Goal: Information Seeking & Learning: Learn about a topic

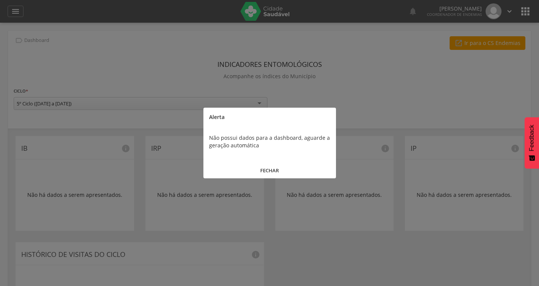
click at [269, 169] on button "FECHAR" at bounding box center [269, 171] width 132 height 16
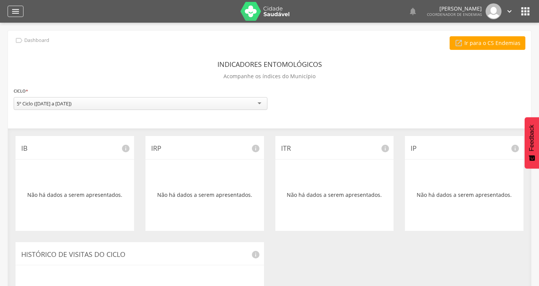
click at [21, 14] on div "" at bounding box center [16, 11] width 16 height 11
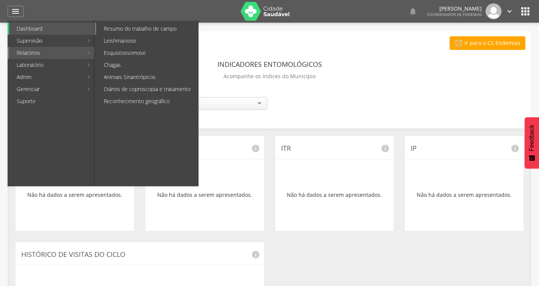
click at [151, 29] on link "Resumo do trabalho de campo" at bounding box center [147, 29] width 102 height 12
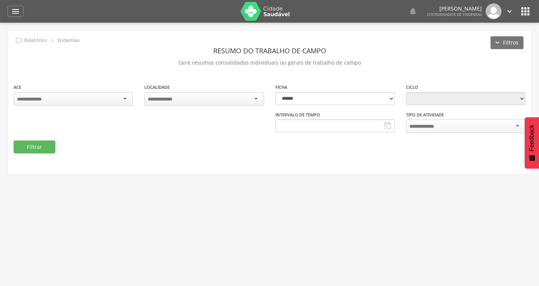
type input "**********"
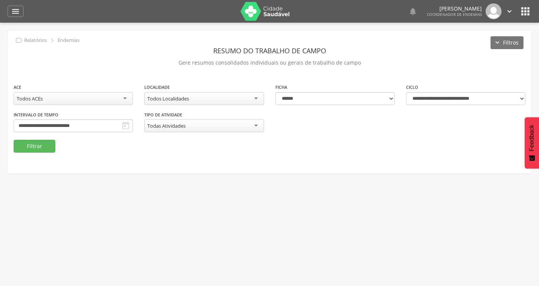
click at [123, 125] on icon "" at bounding box center [125, 125] width 9 height 9
click at [192, 95] on div "Todos Localidades" at bounding box center [203, 98] width 119 height 13
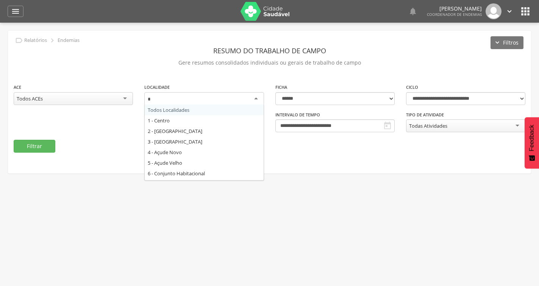
type input "**"
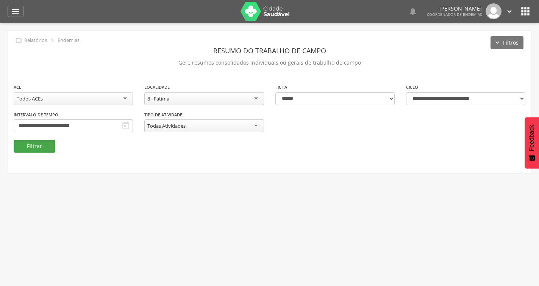
click at [41, 146] on button "Filtrar" at bounding box center [35, 146] width 42 height 13
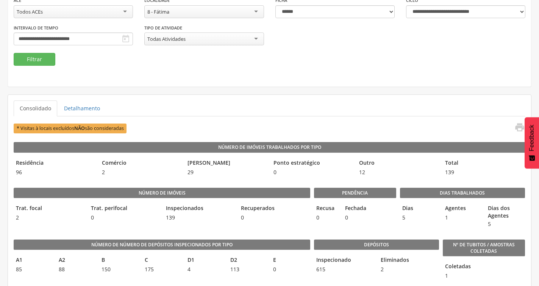
scroll to position [76, 0]
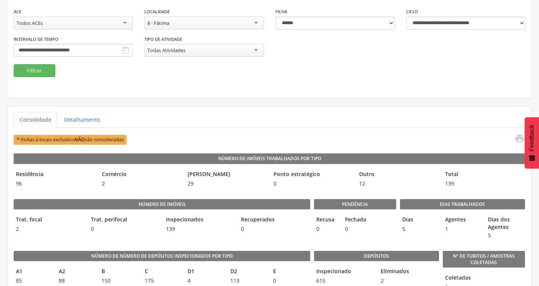
click at [125, 53] on icon "" at bounding box center [125, 50] width 9 height 9
click at [123, 47] on icon "" at bounding box center [125, 50] width 9 height 9
click at [87, 45] on input "**********" at bounding box center [73, 50] width 119 height 13
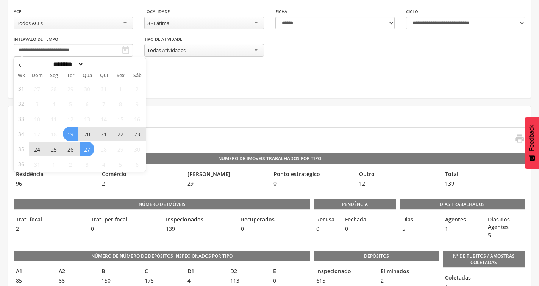
click at [73, 136] on span "19" at bounding box center [70, 134] width 15 height 15
click at [140, 131] on span "23" at bounding box center [136, 134] width 15 height 15
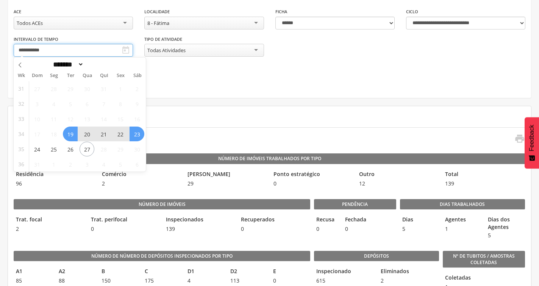
type input "**********"
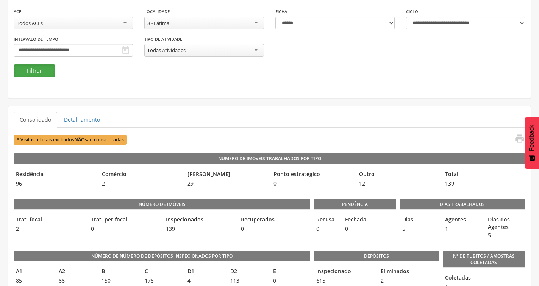
click at [39, 73] on button "Filtrar" at bounding box center [35, 70] width 42 height 13
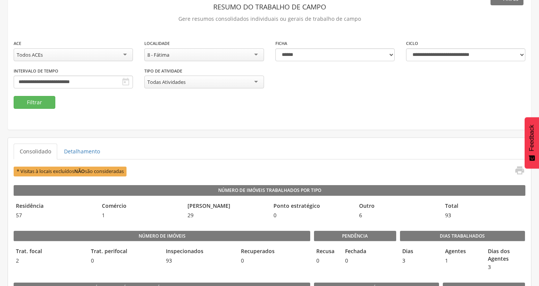
scroll to position [0, 0]
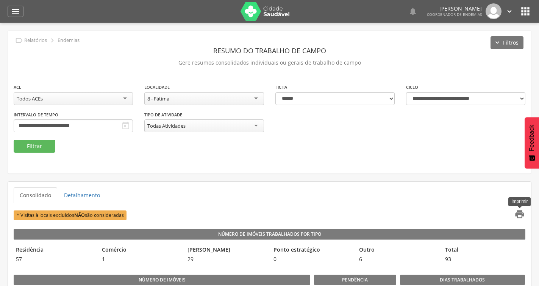
click at [520, 216] on icon "" at bounding box center [519, 214] width 11 height 11
click at [202, 99] on div "8 - Fátima" at bounding box center [203, 98] width 119 height 13
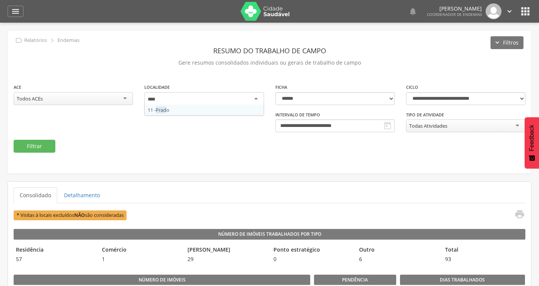
type input "*****"
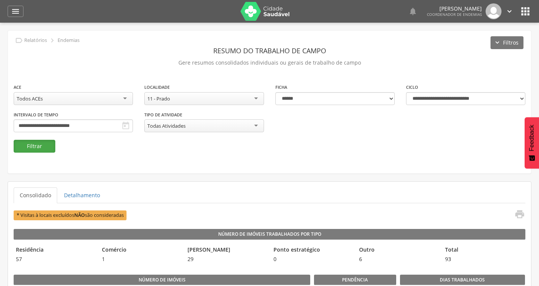
click at [43, 147] on button "Filtrar" at bounding box center [35, 146] width 42 height 13
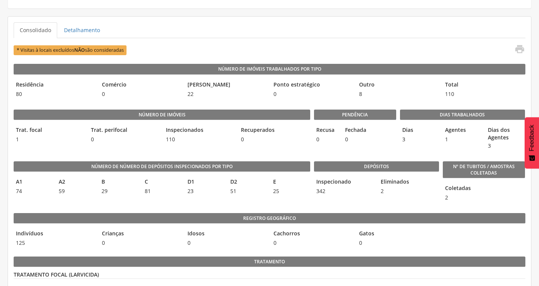
scroll to position [151, 0]
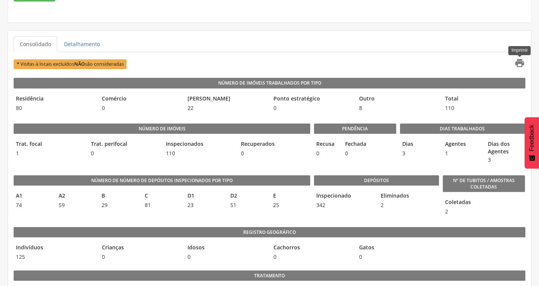
click at [518, 59] on icon "" at bounding box center [519, 63] width 11 height 11
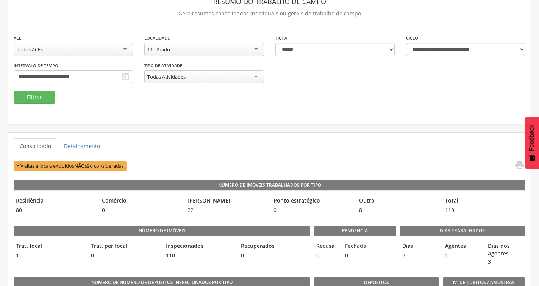
scroll to position [0, 0]
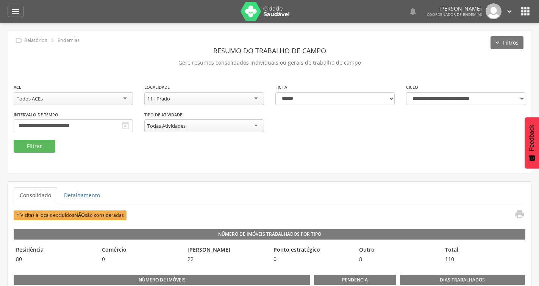
click at [197, 99] on div "11 - Prado" at bounding box center [203, 98] width 119 height 13
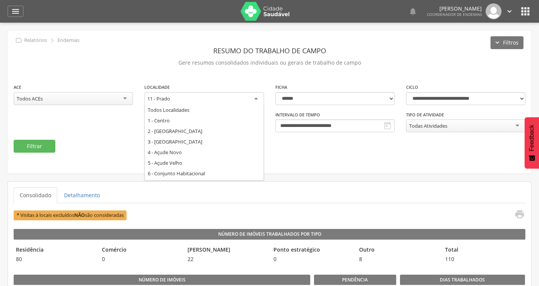
click at [198, 99] on div "11 - Prado" at bounding box center [203, 99] width 119 height 14
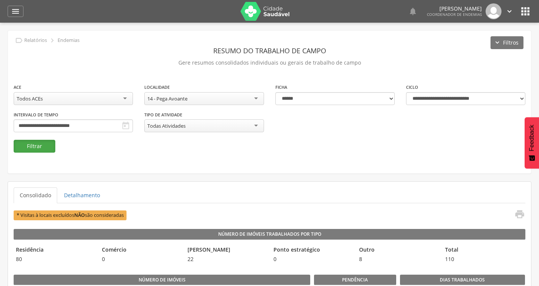
click at [39, 148] on button "Filtrar" at bounding box center [35, 146] width 42 height 13
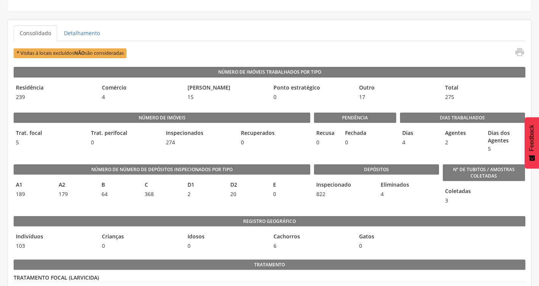
scroll to position [137, 0]
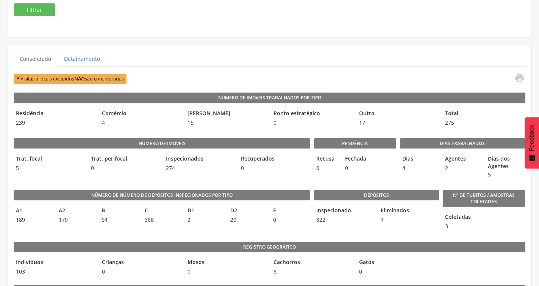
click at [458, 225] on div "Coletadas 3" at bounding box center [483, 222] width 82 height 22
drag, startPoint x: 90, startPoint y: 1, endPoint x: 300, endPoint y: 59, distance: 218.2
click at [300, 59] on ul "Consolidado Detalhamento" at bounding box center [269, 59] width 511 height 16
click at [93, 62] on link "Detalhamento" at bounding box center [82, 59] width 48 height 16
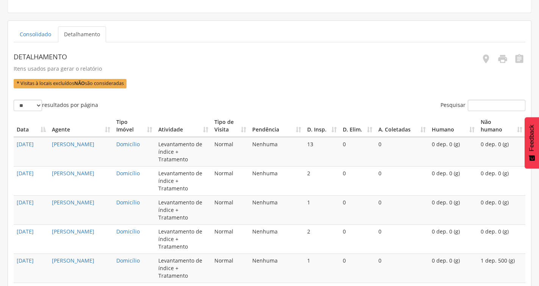
scroll to position [174, 0]
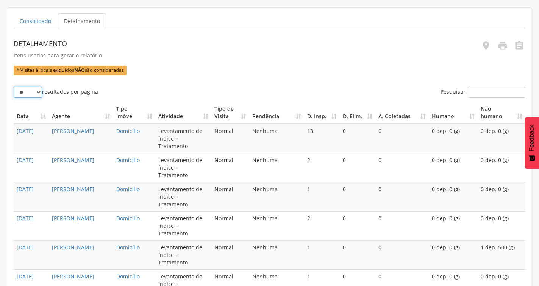
click at [39, 93] on select "** ** ** ***" at bounding box center [28, 92] width 28 height 11
select select "**"
click at [14, 87] on select "** ** ** ***" at bounding box center [28, 92] width 28 height 11
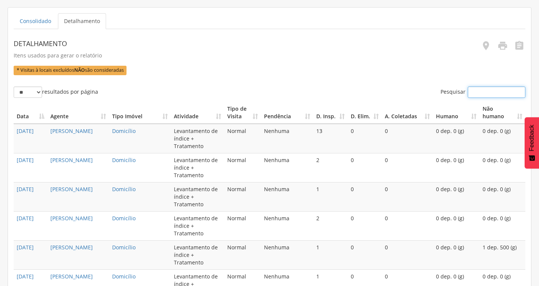
click at [475, 90] on input "Pesquisar" at bounding box center [496, 92] width 58 height 11
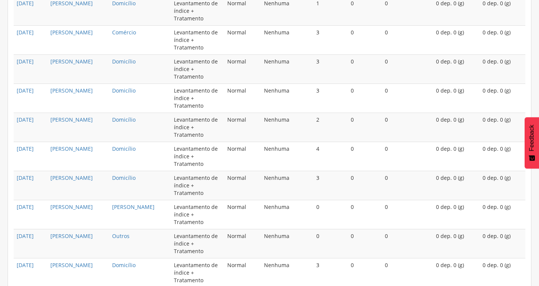
scroll to position [1115, 0]
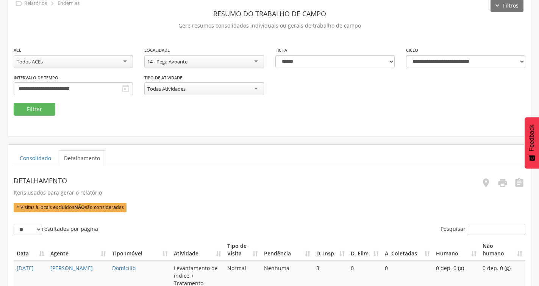
scroll to position [0, 0]
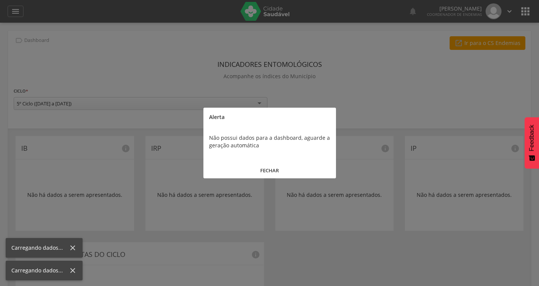
click at [281, 173] on button "FECHAR" at bounding box center [269, 171] width 132 height 16
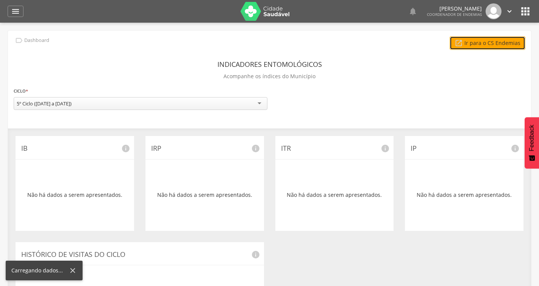
click at [503, 44] on link " Ir para o CS Endemias" at bounding box center [487, 43] width 76 height 14
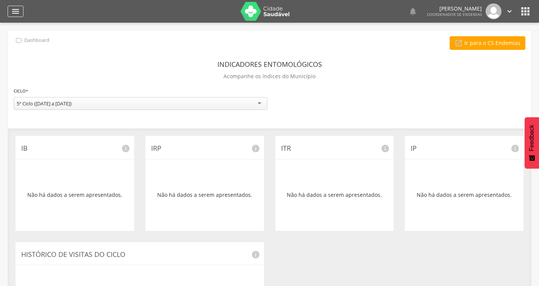
click at [19, 13] on icon "" at bounding box center [15, 11] width 9 height 9
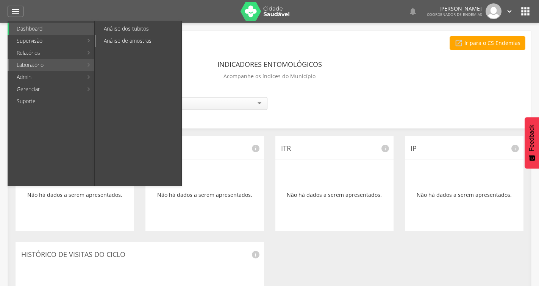
click at [114, 42] on link "Análise de amostras" at bounding box center [138, 41] width 85 height 12
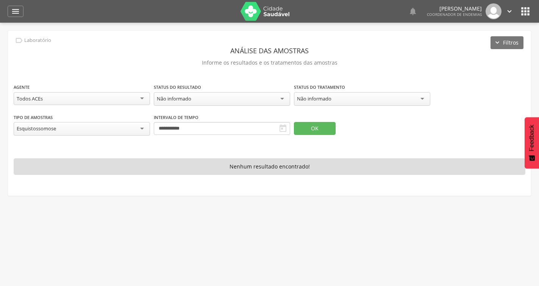
click at [283, 129] on icon "" at bounding box center [282, 128] width 9 height 9
click at [238, 130] on input "**********" at bounding box center [222, 128] width 136 height 13
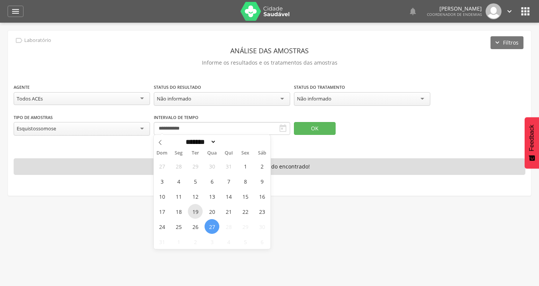
click at [190, 209] on span "19" at bounding box center [195, 211] width 15 height 15
click at [260, 210] on span "23" at bounding box center [261, 211] width 15 height 15
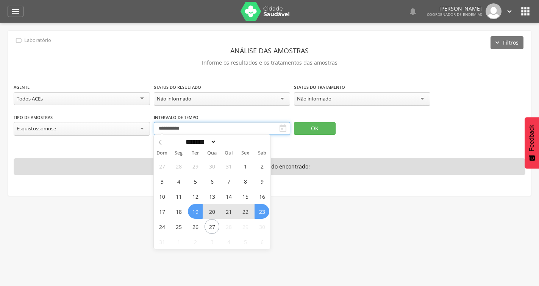
type input "**********"
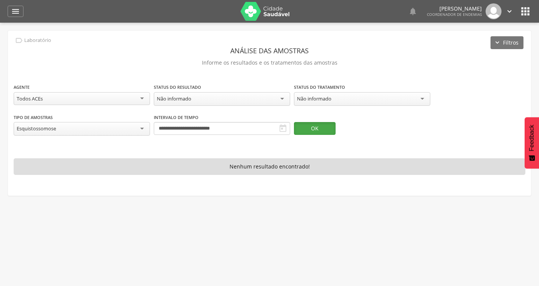
click at [306, 124] on button "OK" at bounding box center [315, 128] width 42 height 13
click at [13, 14] on icon "" at bounding box center [15, 11] width 9 height 9
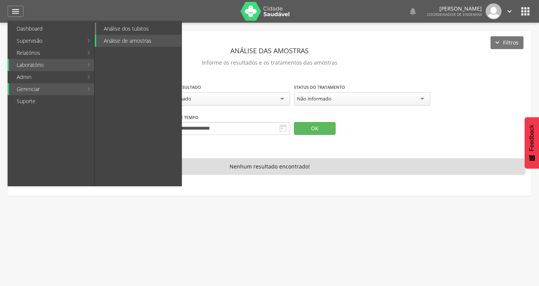
click at [130, 25] on link "Análise dos tubitos" at bounding box center [138, 29] width 85 height 12
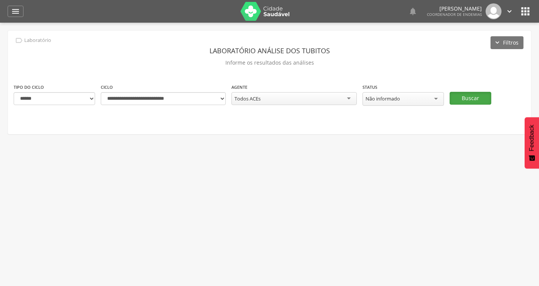
click at [464, 101] on button "Buscar" at bounding box center [470, 98] width 42 height 13
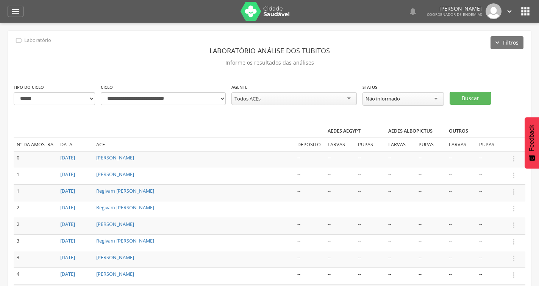
click at [332, 101] on div "Todos ACEs" at bounding box center [293, 98] width 125 height 13
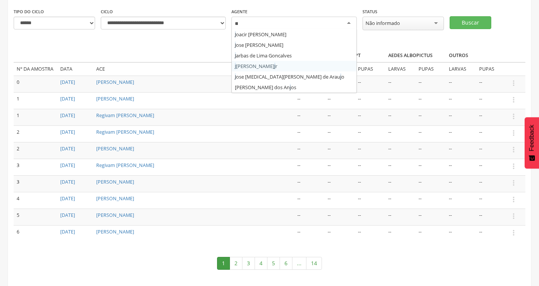
type input "***"
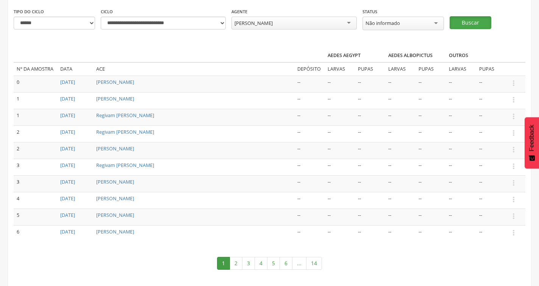
click at [455, 20] on button "Buscar" at bounding box center [470, 22] width 42 height 13
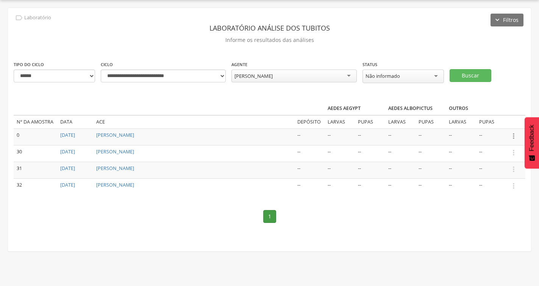
click at [515, 137] on icon "" at bounding box center [513, 136] width 8 height 8
click at [134, 132] on link "Jose Hernandes Ribeiro" at bounding box center [115, 135] width 38 height 6
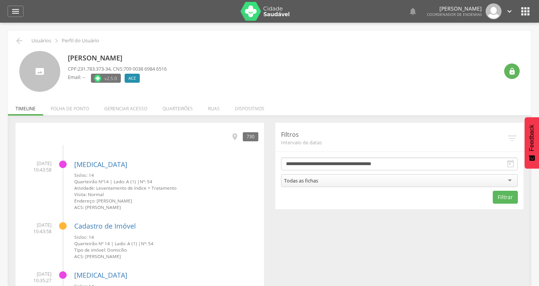
click at [376, 183] on div "Todas as fichas" at bounding box center [399, 180] width 237 height 13
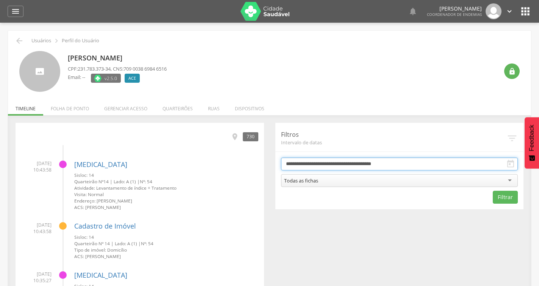
click at [333, 165] on input "**********" at bounding box center [399, 164] width 237 height 13
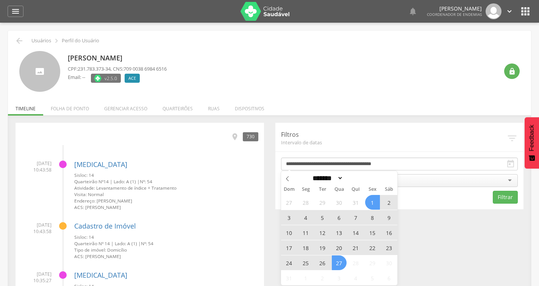
click at [372, 247] on span "22" at bounding box center [372, 248] width 15 height 15
type input "**********"
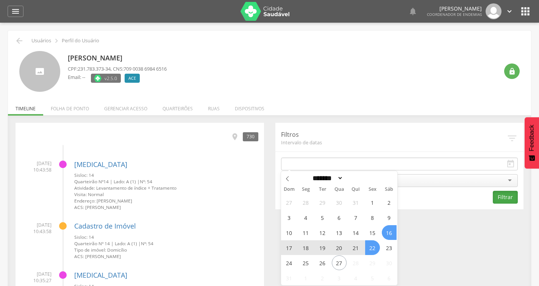
click at [506, 200] on button "Filtrar" at bounding box center [504, 197] width 25 height 13
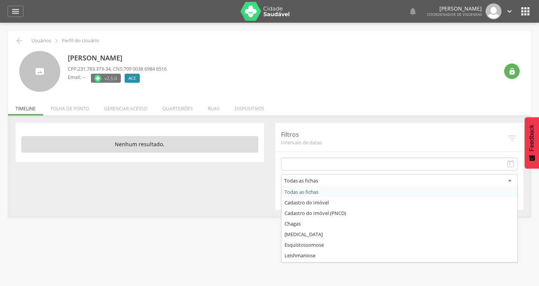
click at [329, 177] on div "Todas as fichas" at bounding box center [399, 181] width 237 height 14
click at [322, 195] on form "**********" at bounding box center [399, 181] width 237 height 47
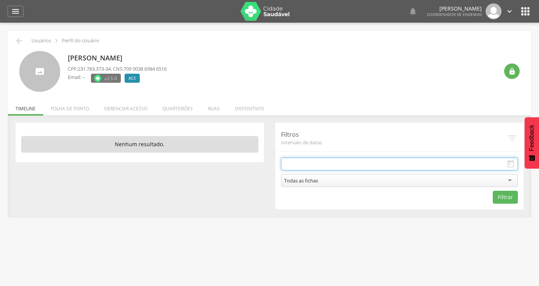
click at [335, 168] on input "text" at bounding box center [399, 164] width 237 height 13
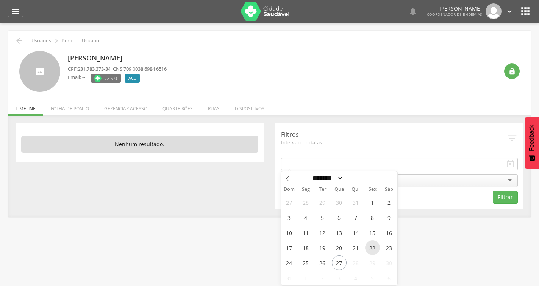
click at [368, 249] on span "22" at bounding box center [372, 248] width 15 height 15
type input "**********"
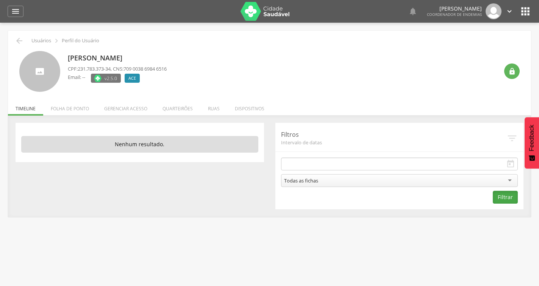
click at [505, 194] on button "Filtrar" at bounding box center [504, 197] width 25 height 13
click at [510, 168] on icon "" at bounding box center [510, 164] width 9 height 9
click at [510, 165] on icon "" at bounding box center [510, 164] width 9 height 9
click at [425, 172] on form "**********" at bounding box center [399, 181] width 237 height 46
click at [416, 165] on input "text" at bounding box center [399, 164] width 237 height 13
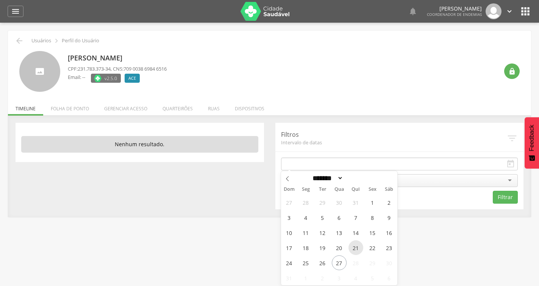
click at [355, 248] on span "21" at bounding box center [355, 248] width 15 height 15
click at [370, 247] on span "22" at bounding box center [372, 248] width 15 height 15
type input "**********"
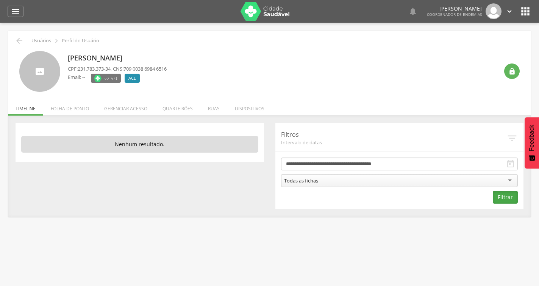
click at [504, 195] on button "Filtrar" at bounding box center [504, 197] width 25 height 13
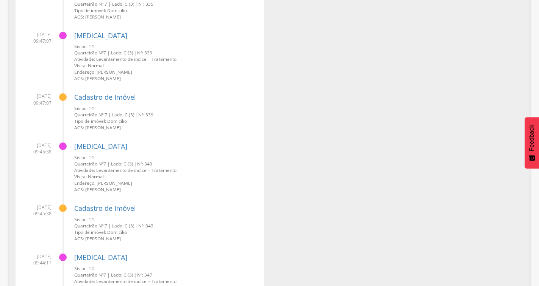
scroll to position [3141, 0]
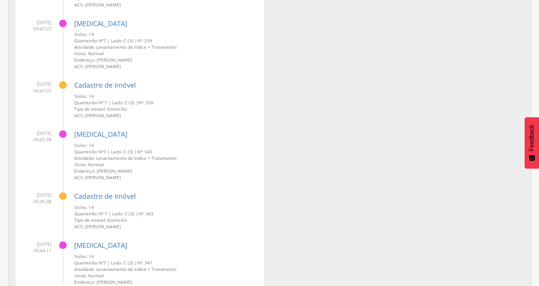
click at [96, 154] on span "Quarteirão Nº" at bounding box center [88, 152] width 29 height 6
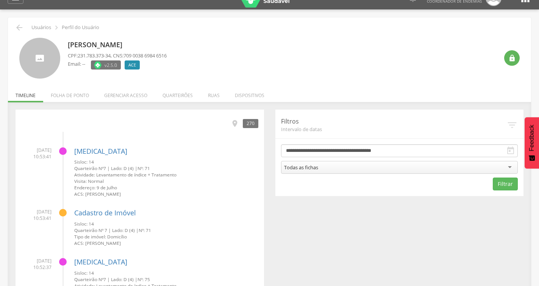
scroll to position [0, 0]
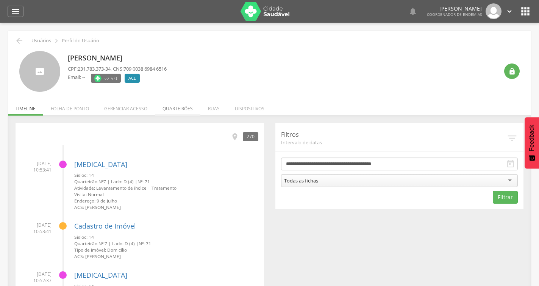
click at [180, 108] on li "Quarteirões" at bounding box center [177, 107] width 45 height 18
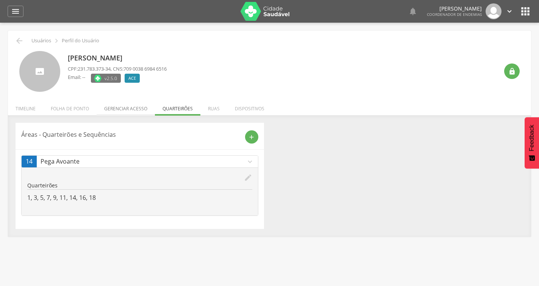
click at [144, 112] on li "Gerenciar acesso" at bounding box center [125, 107] width 58 height 18
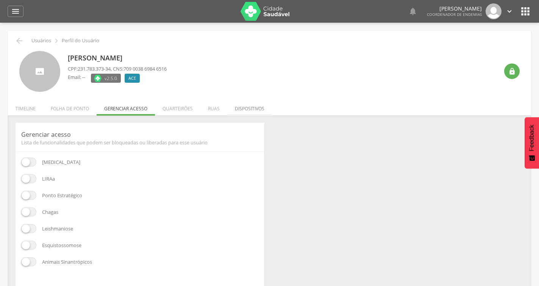
click at [257, 106] on li "Dispositivos" at bounding box center [249, 107] width 45 height 18
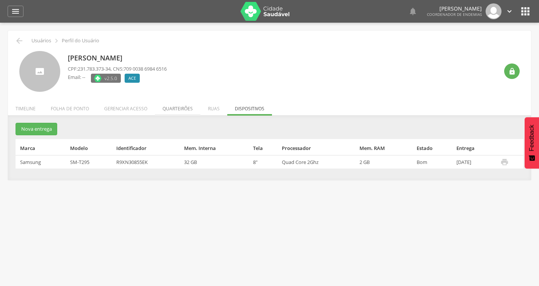
click at [187, 110] on li "Quarteirões" at bounding box center [177, 107] width 45 height 18
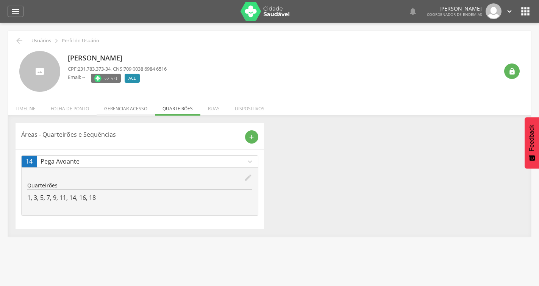
click at [134, 106] on li "Gerenciar acesso" at bounding box center [125, 107] width 58 height 18
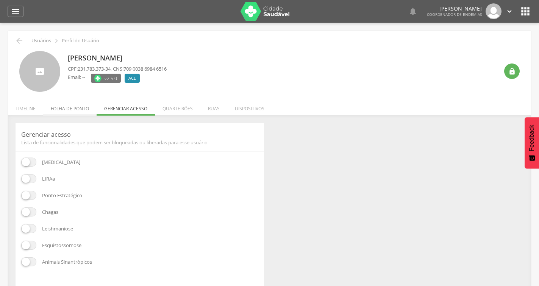
click at [82, 109] on li "Folha de ponto" at bounding box center [69, 107] width 53 height 18
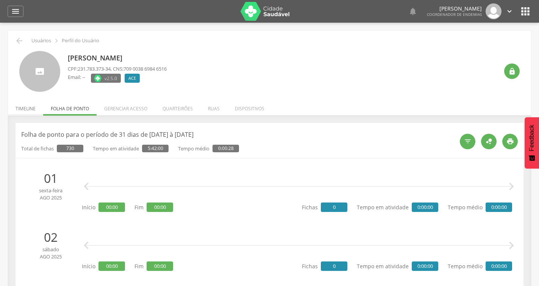
click at [28, 109] on li "Timeline" at bounding box center [25, 107] width 35 height 18
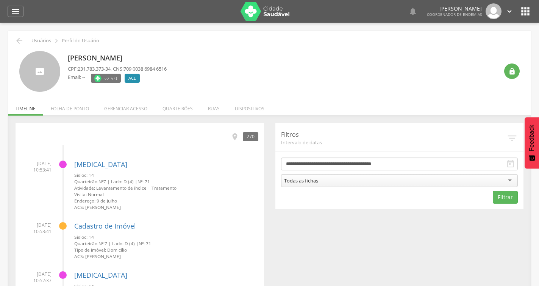
click at [252, 137] on div "270" at bounding box center [251, 136] width 16 height 9
click at [16, 11] on icon "" at bounding box center [15, 11] width 9 height 9
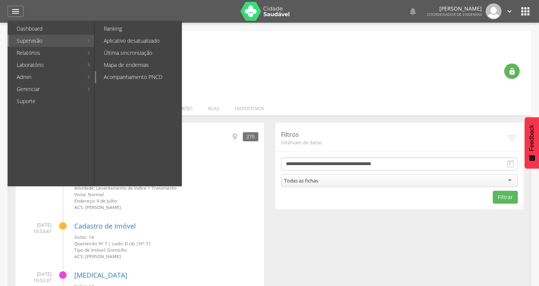
click at [117, 78] on link "Acompanhamento PNCD" at bounding box center [138, 77] width 85 height 12
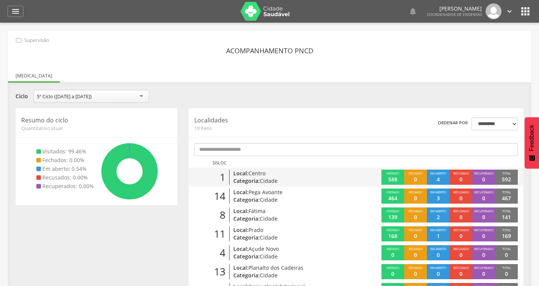
click at [437, 173] on span "Em aberto" at bounding box center [438, 173] width 16 height 4
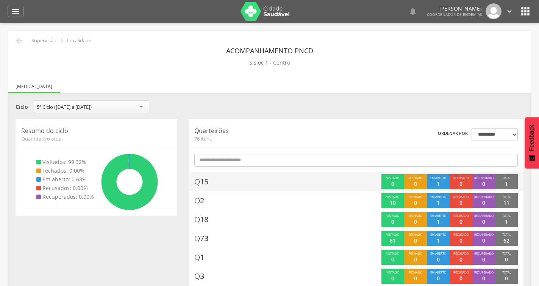
click at [392, 184] on p "0" at bounding box center [392, 185] width 3 height 8
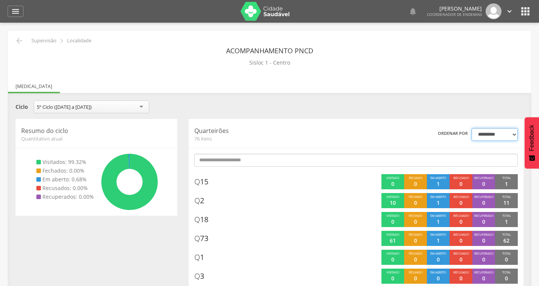
click at [490, 133] on select "**********" at bounding box center [494, 134] width 46 height 13
click at [484, 132] on select "**********" at bounding box center [494, 134] width 46 height 13
click at [19, 41] on icon "" at bounding box center [19, 40] width 9 height 9
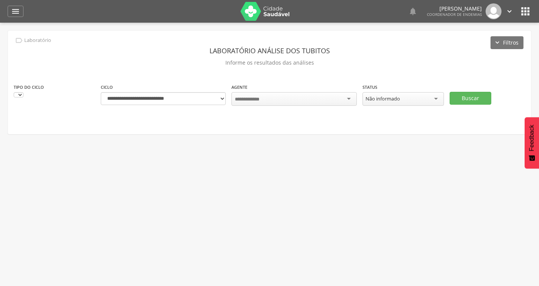
scroll to position [23, 0]
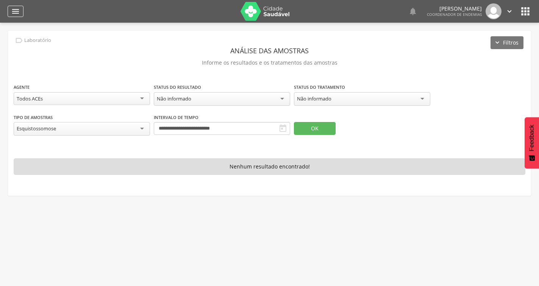
click at [19, 9] on icon "" at bounding box center [15, 11] width 9 height 9
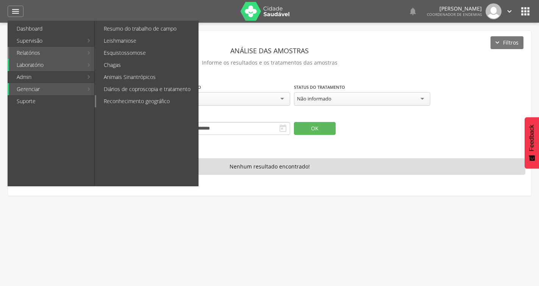
click at [162, 105] on link "Reconhecimento geográfico" at bounding box center [147, 101] width 102 height 12
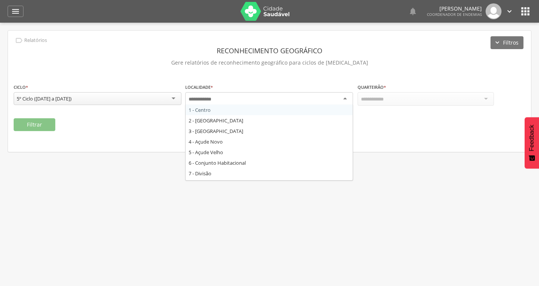
click at [235, 103] on div at bounding box center [269, 99] width 168 height 14
click at [252, 82] on div "**********" at bounding box center [269, 91] width 523 height 121
click at [256, 97] on div at bounding box center [269, 99] width 168 height 14
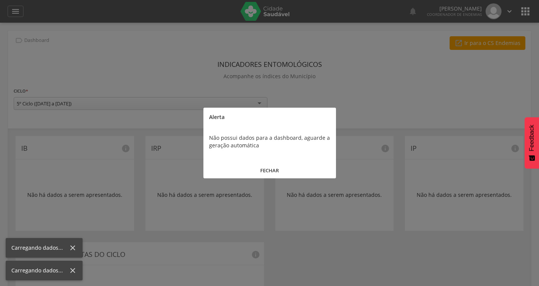
click at [271, 170] on button "FECHAR" at bounding box center [269, 171] width 132 height 16
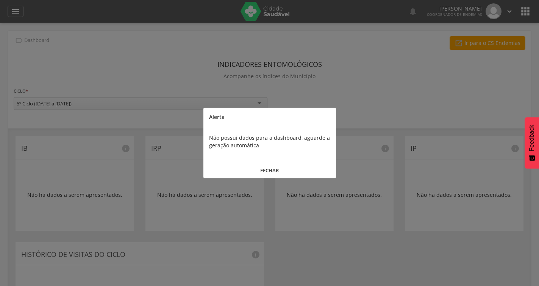
click at [258, 167] on button "FECHAR" at bounding box center [269, 171] width 132 height 16
